Goal: Task Accomplishment & Management: Use online tool/utility

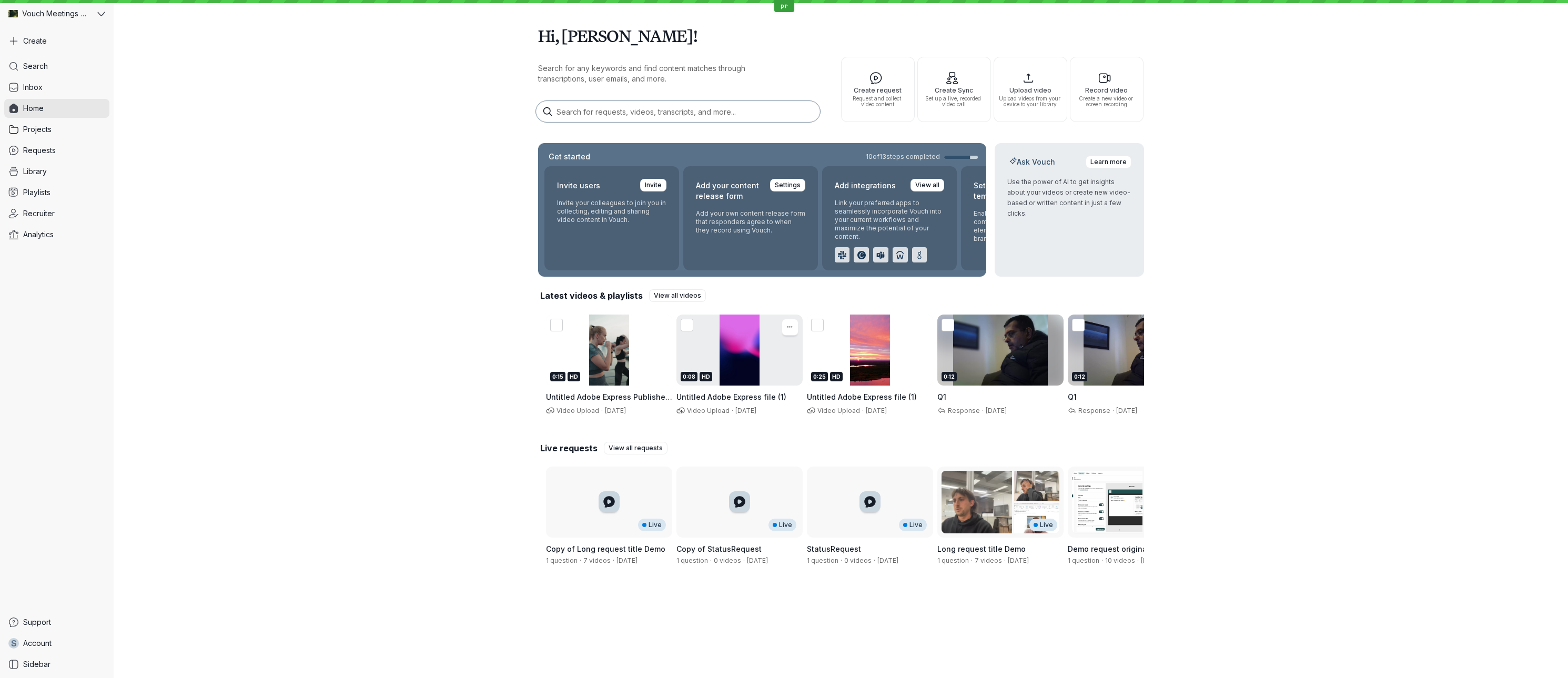
click at [740, 379] on div "0:08 HD" at bounding box center [739, 376] width 117 height 10
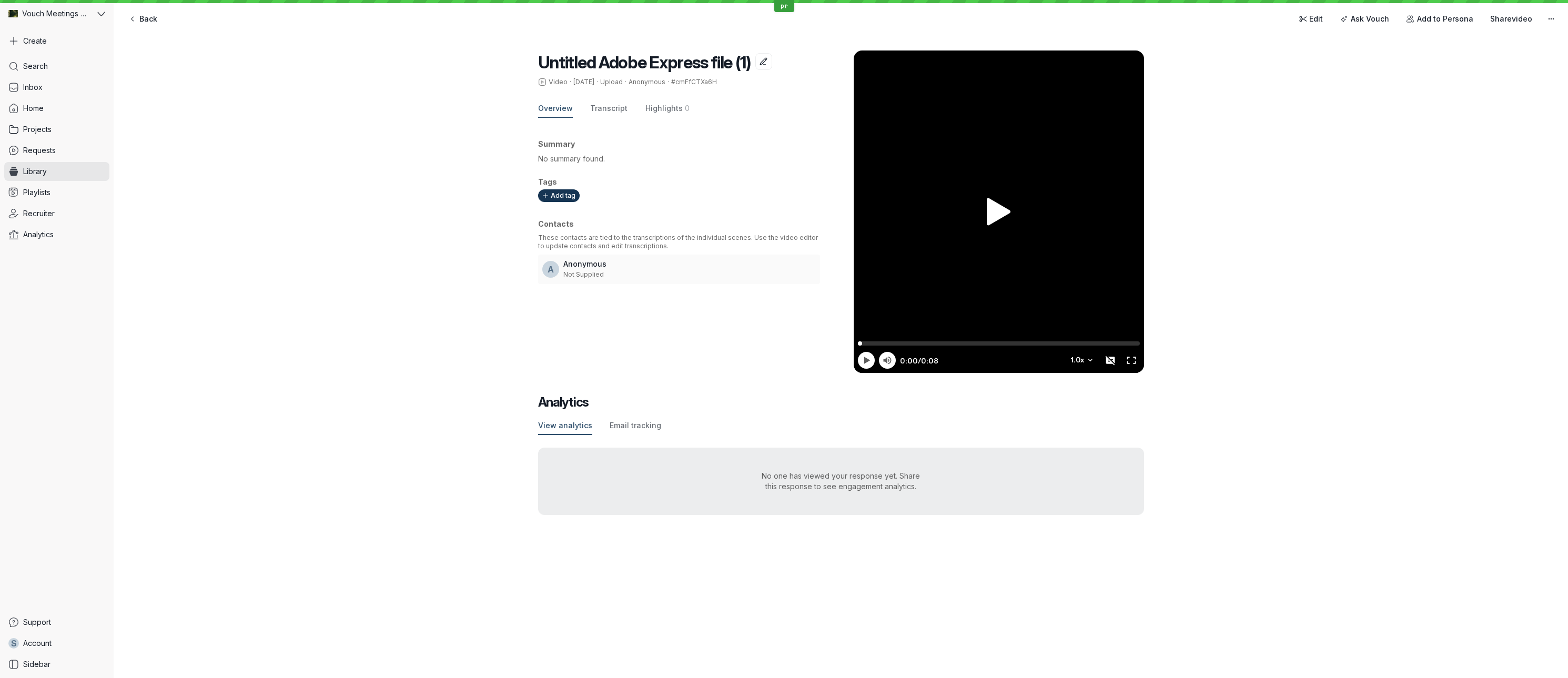
click at [1015, 242] on div at bounding box center [998, 212] width 290 height 322
type input "1.3"
click at [1015, 242] on div at bounding box center [998, 212] width 290 height 322
click at [1312, 25] on link "Edit" at bounding box center [1310, 18] width 38 height 17
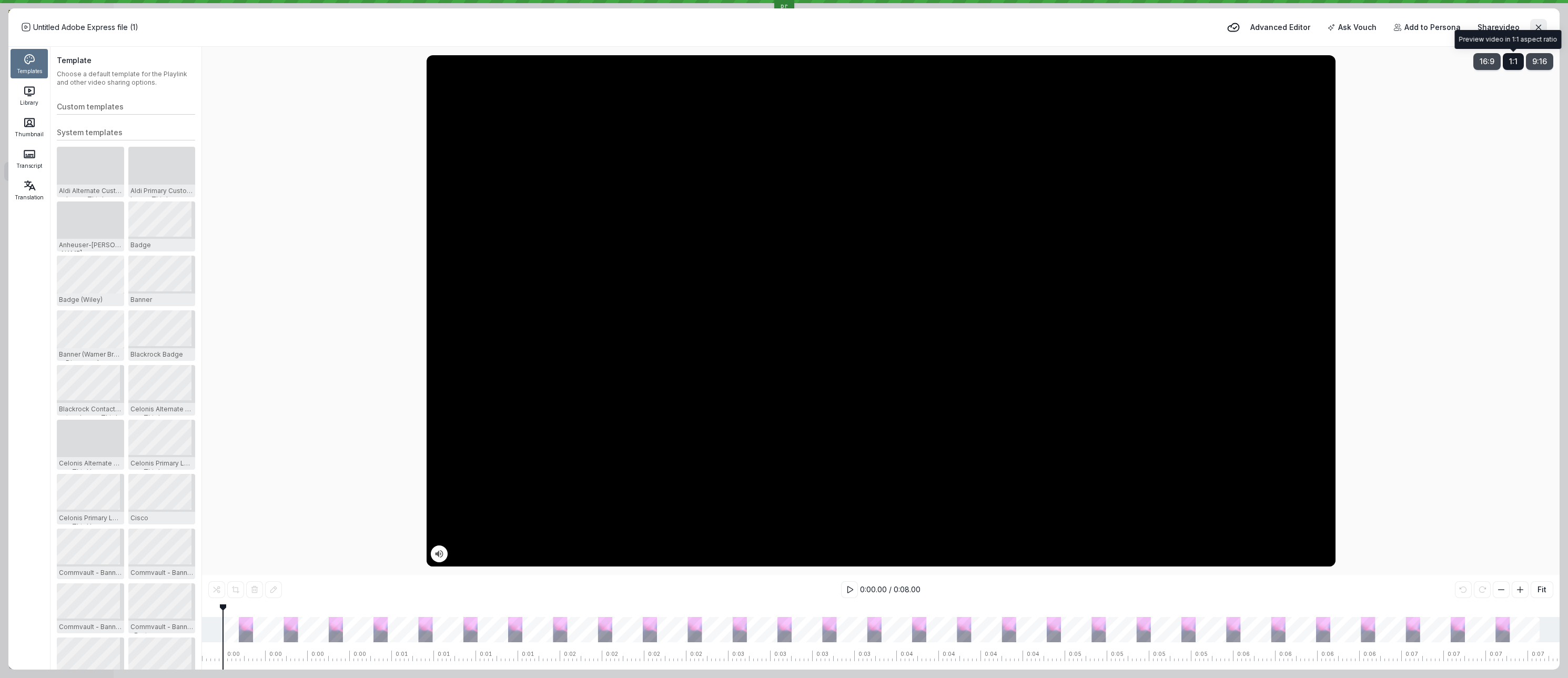
click at [1512, 65] on span "1:1" at bounding box center [1514, 61] width 9 height 11
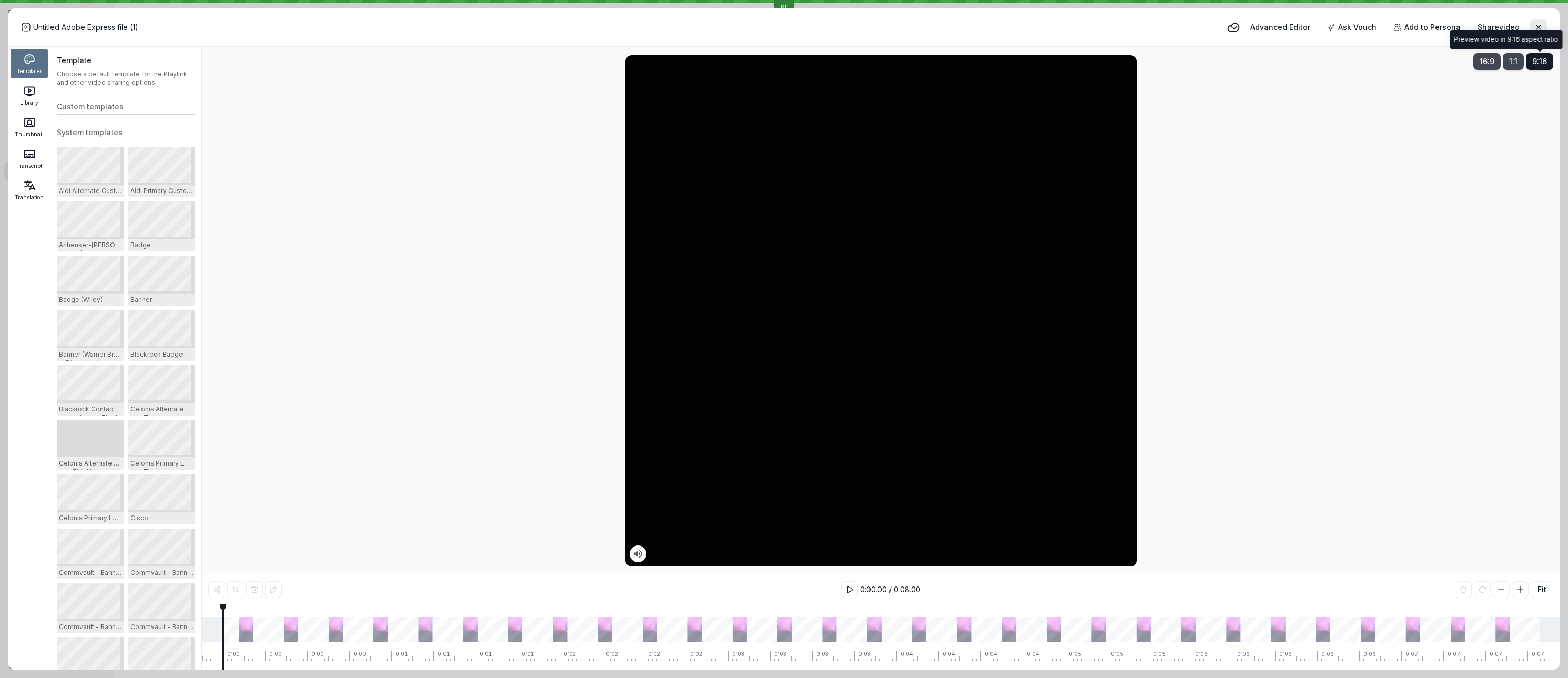
click at [1536, 66] on span "9:16" at bounding box center [1539, 61] width 15 height 11
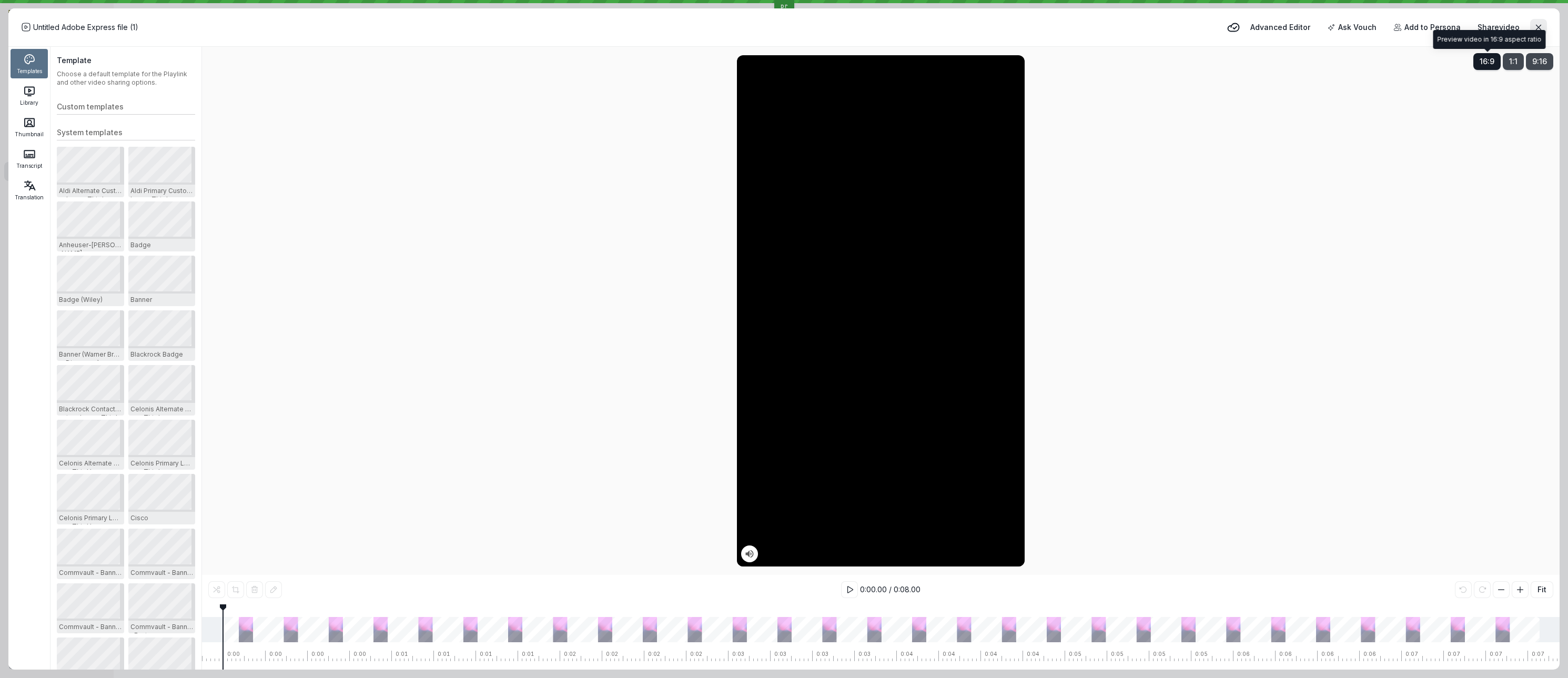
click at [1493, 64] on span "16:9" at bounding box center [1487, 61] width 15 height 11
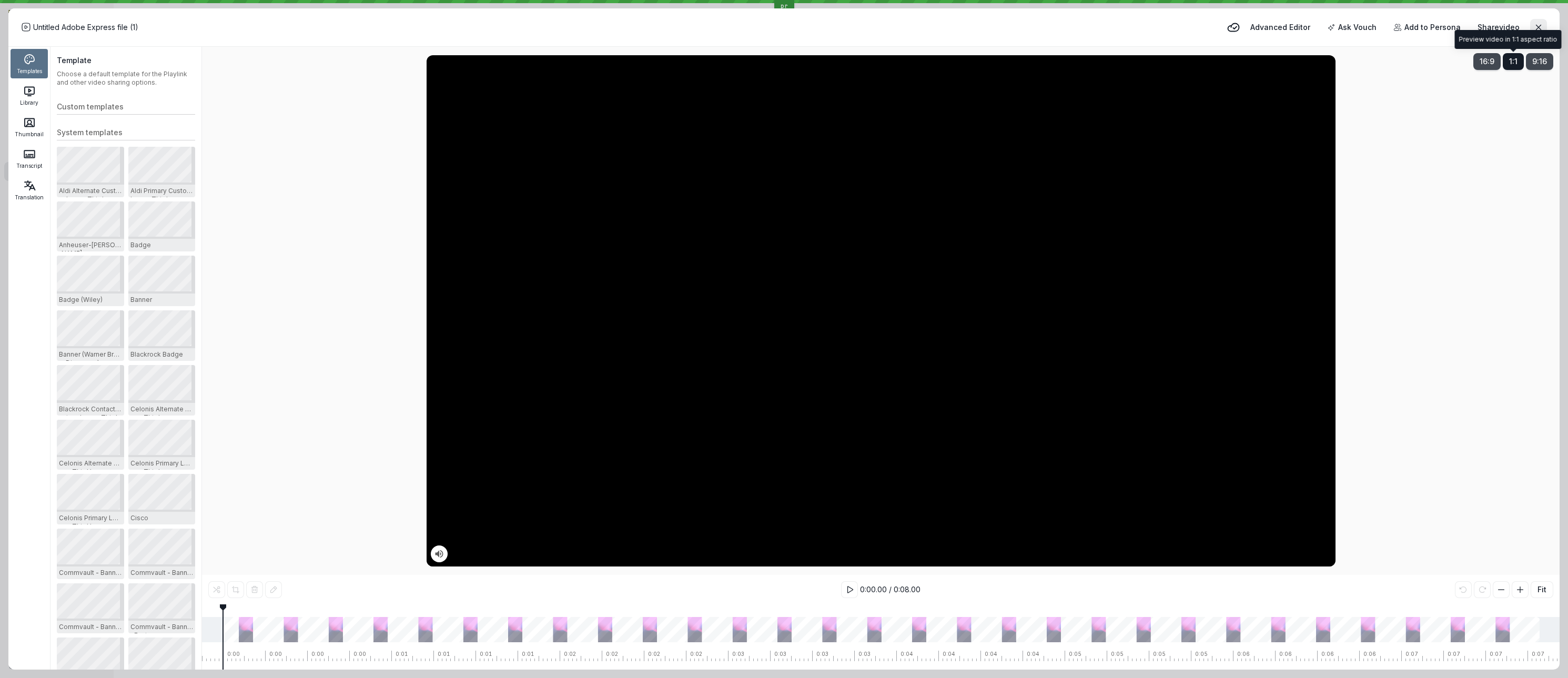
click at [1505, 62] on button "1:1" at bounding box center [1513, 61] width 21 height 17
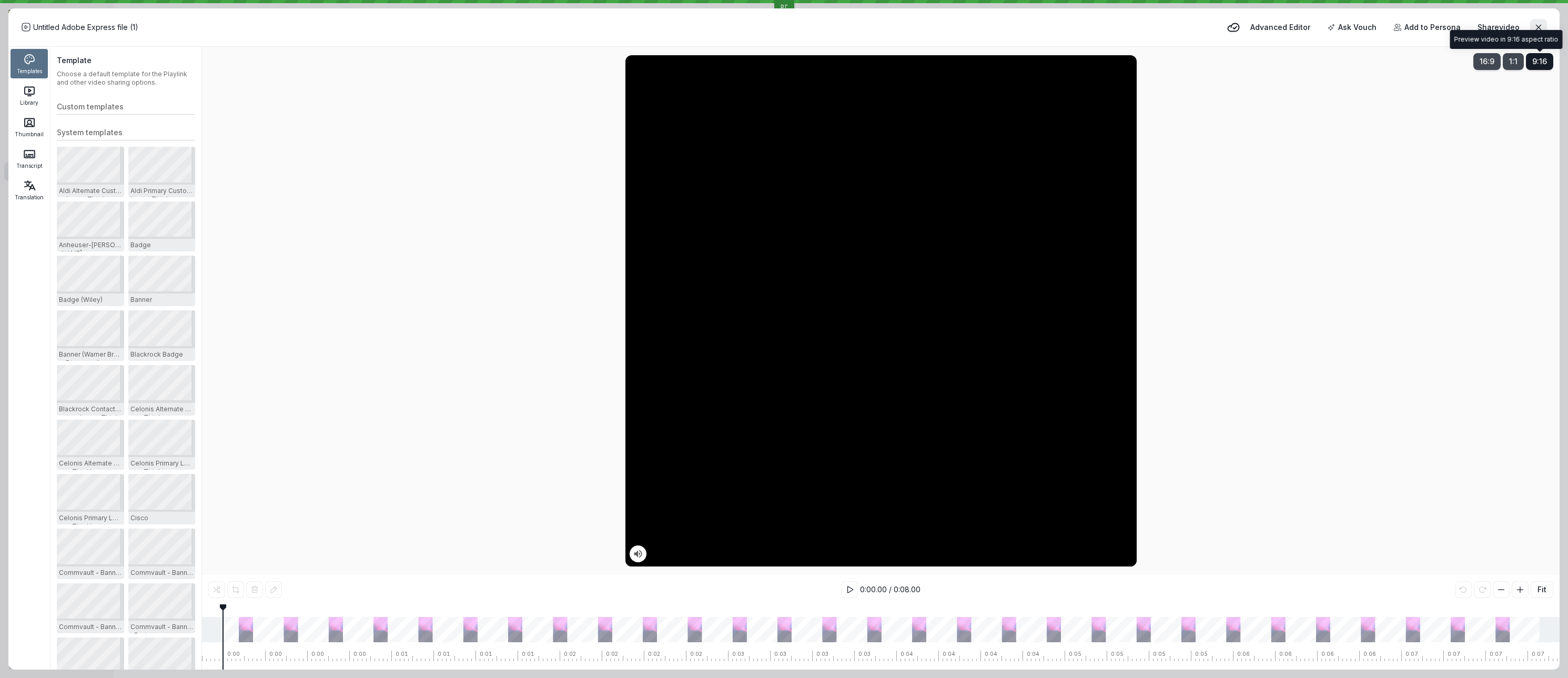
click at [1536, 68] on button "9:16" at bounding box center [1539, 61] width 27 height 17
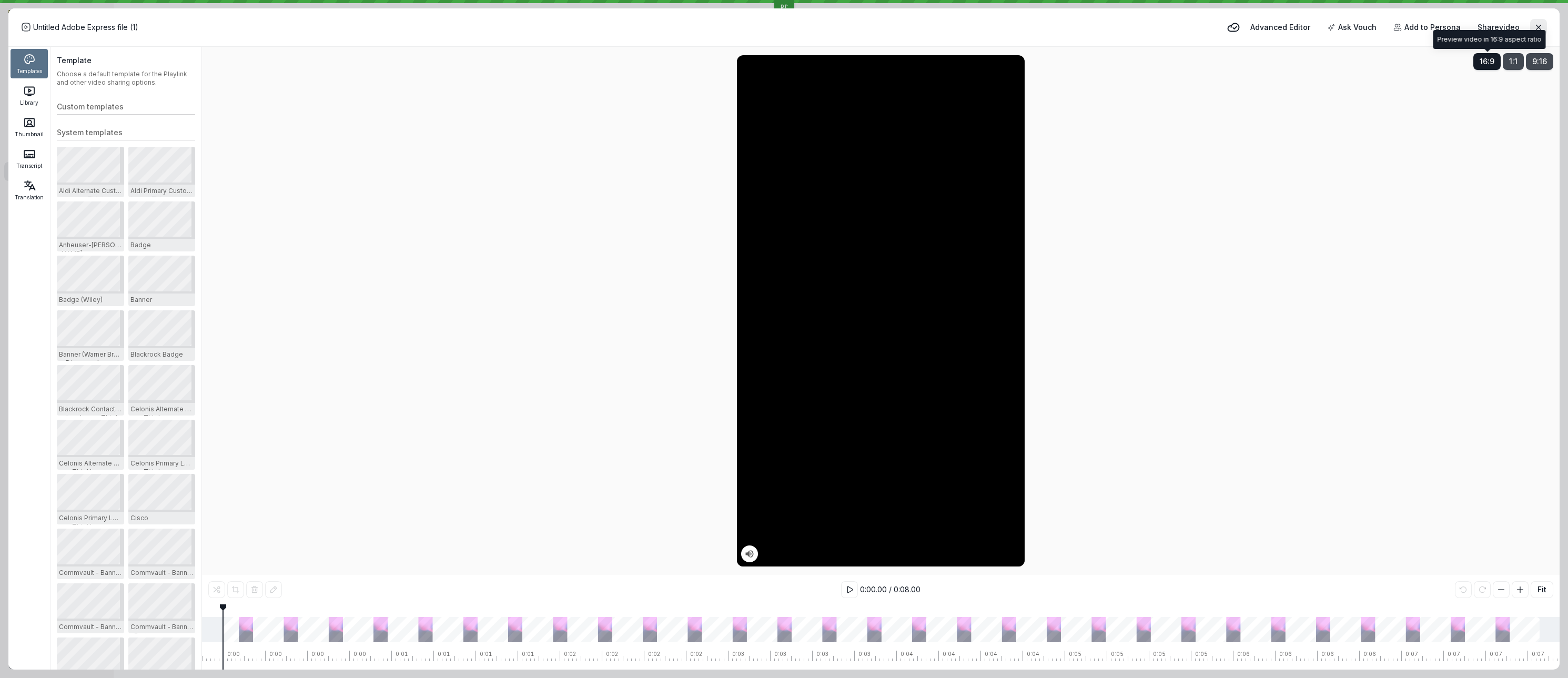
click at [1490, 69] on button "16:9" at bounding box center [1487, 61] width 27 height 17
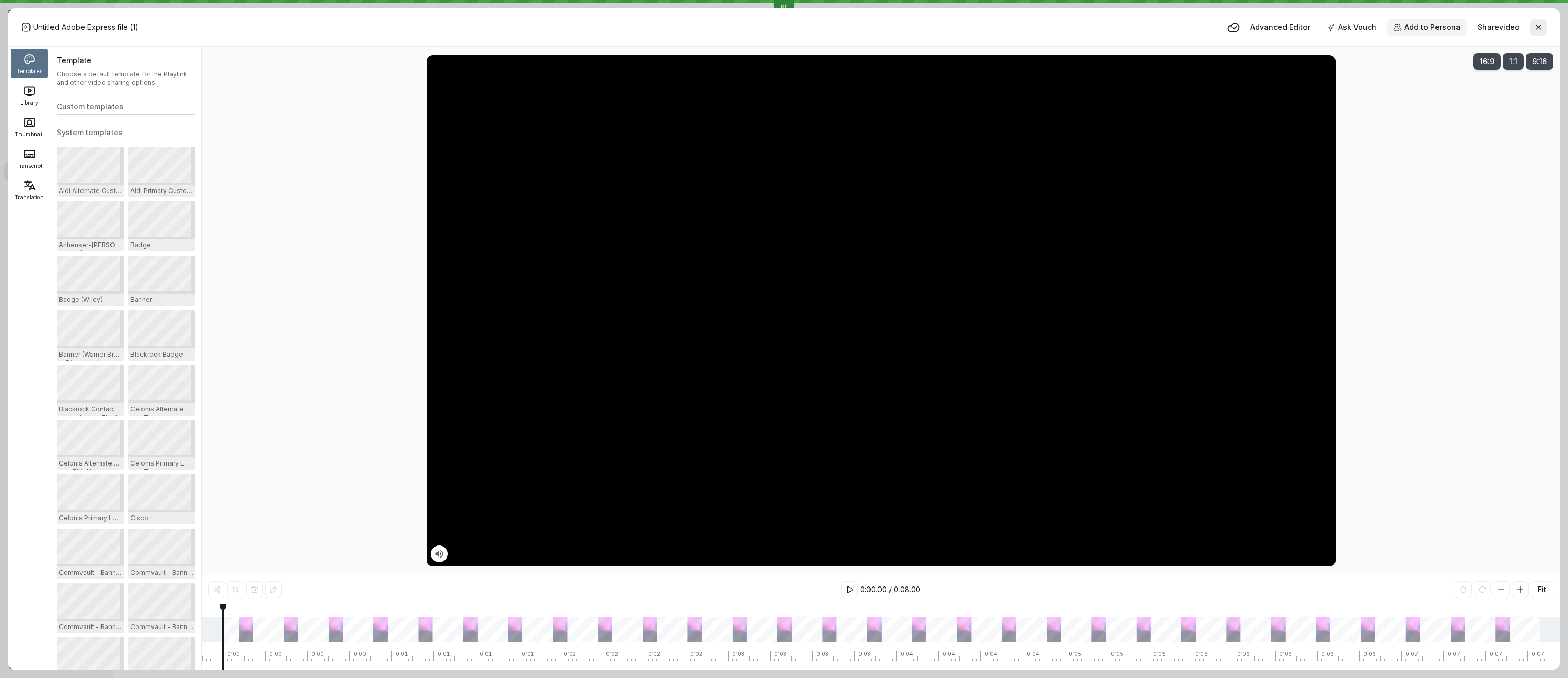
click at [1414, 25] on span "Add to Persona" at bounding box center [1432, 27] width 56 height 11
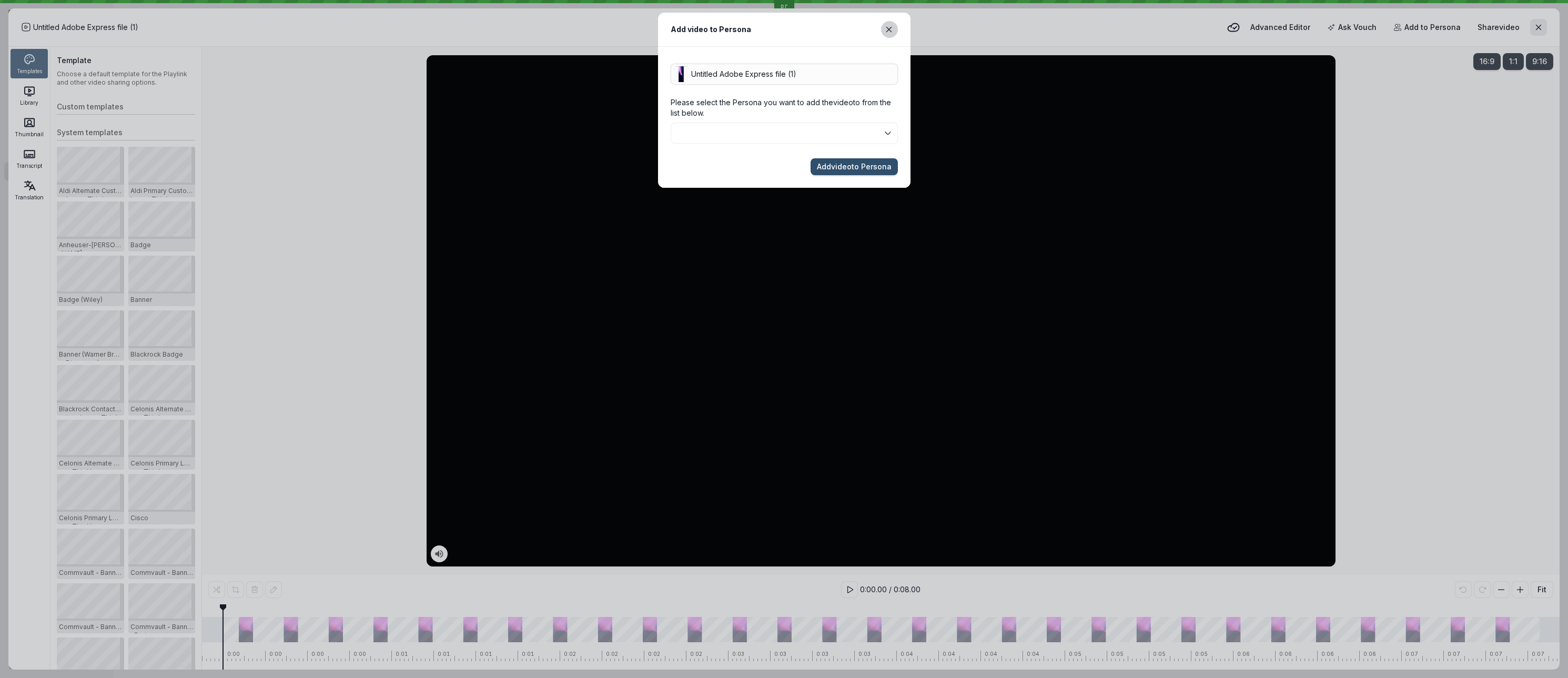
click at [892, 32] on icon "Close modal" at bounding box center [889, 30] width 9 height 9
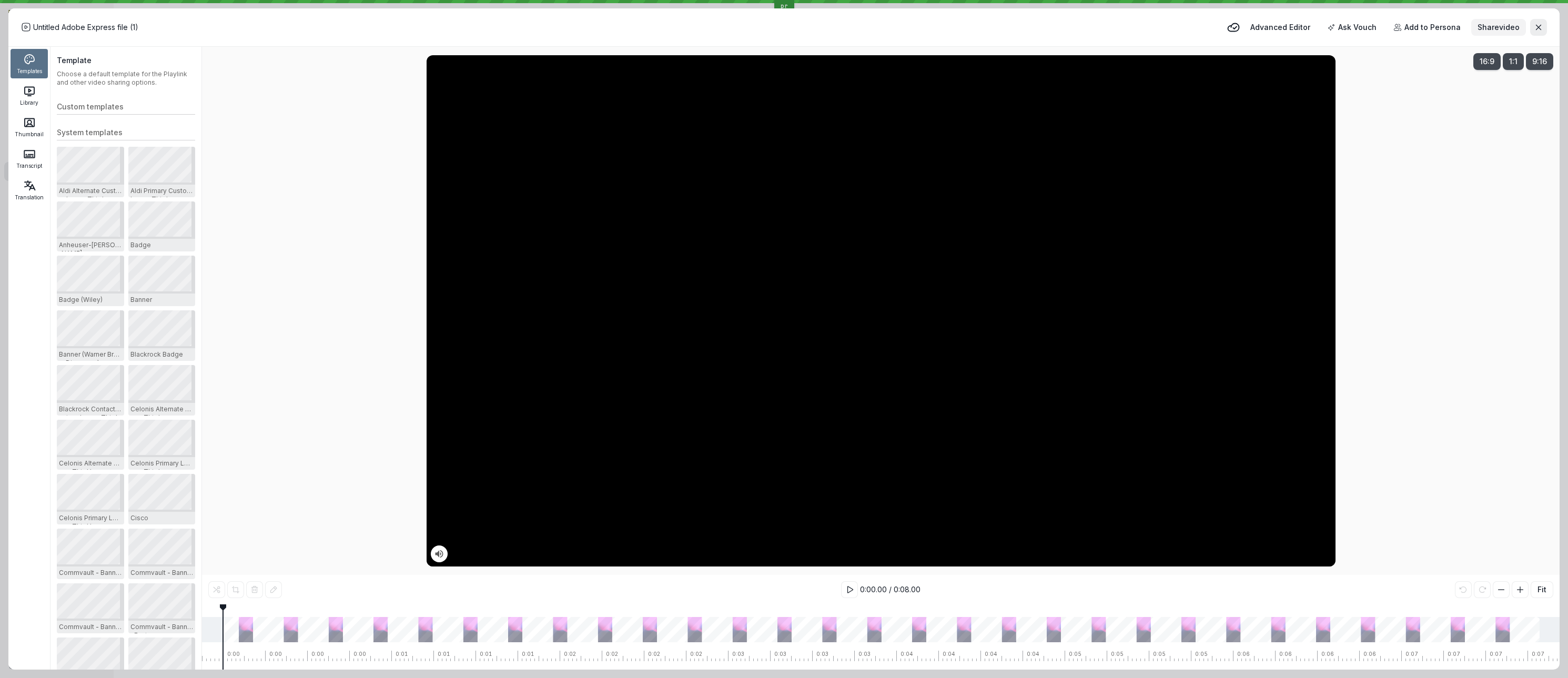
click at [1496, 25] on span "Share video" at bounding box center [1499, 27] width 42 height 11
click at [1531, 27] on button "button" at bounding box center [1538, 27] width 17 height 17
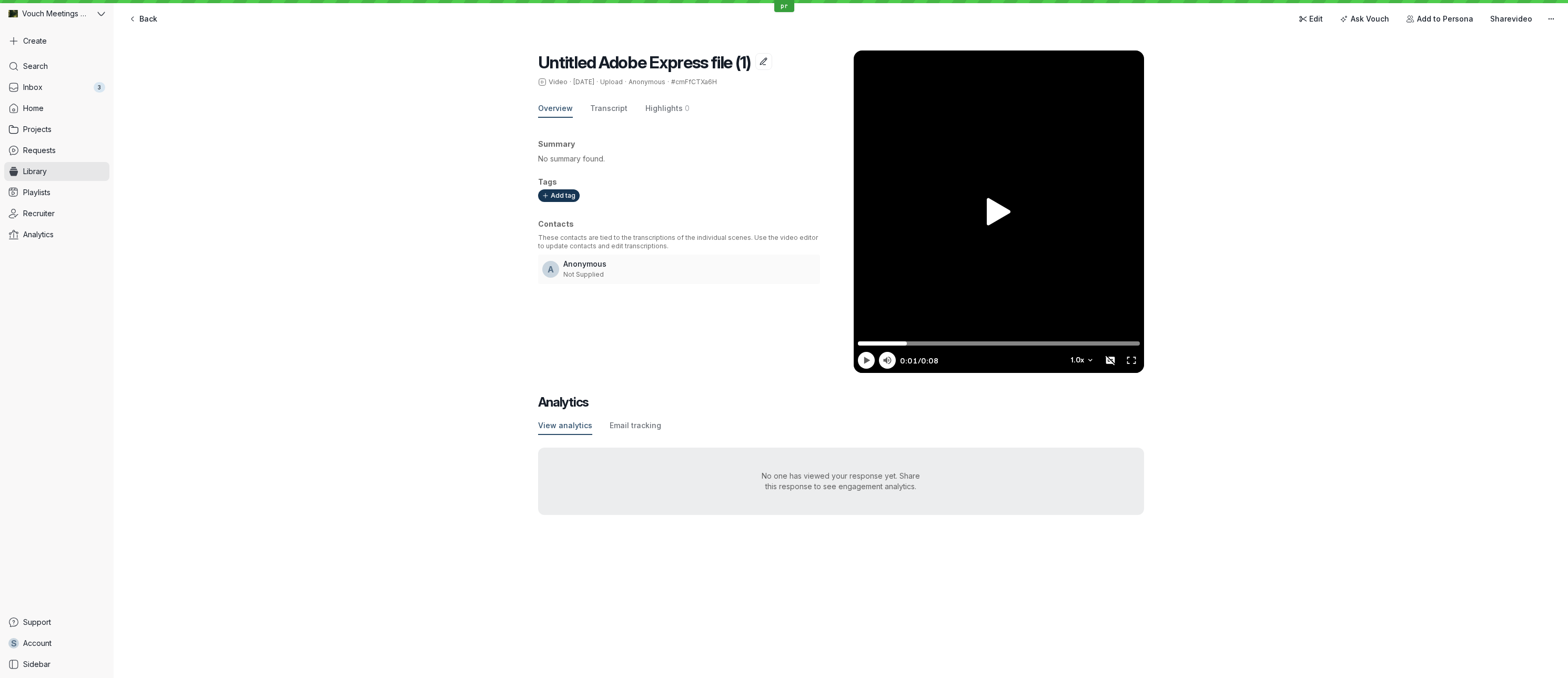
click at [1295, 140] on div "Untitled Adobe Express file (1) Video · [DATE] · Upload · Anonymous · #cmFfCTXa…" at bounding box center [841, 283] width 1454 height 506
click at [72, 175] on link "Library" at bounding box center [57, 172] width 105 height 19
